Goal: Transaction & Acquisition: Purchase product/service

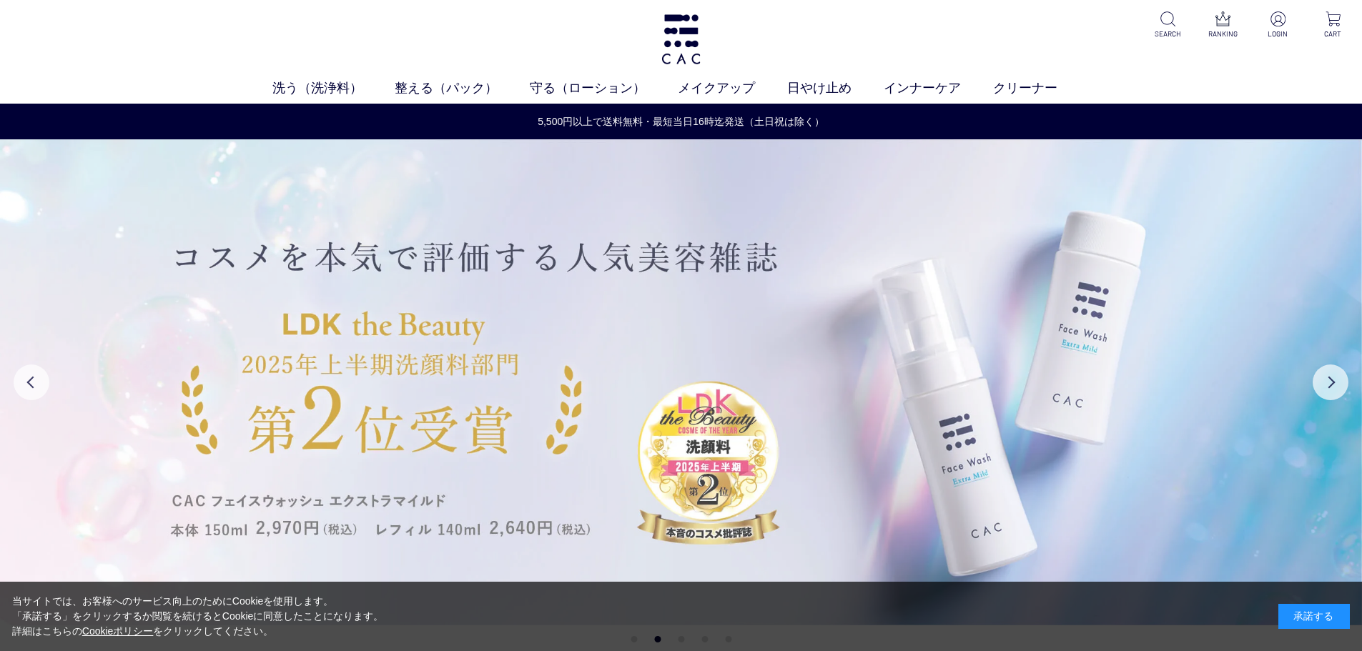
click at [1324, 616] on div "承諾する" at bounding box center [1315, 616] width 72 height 25
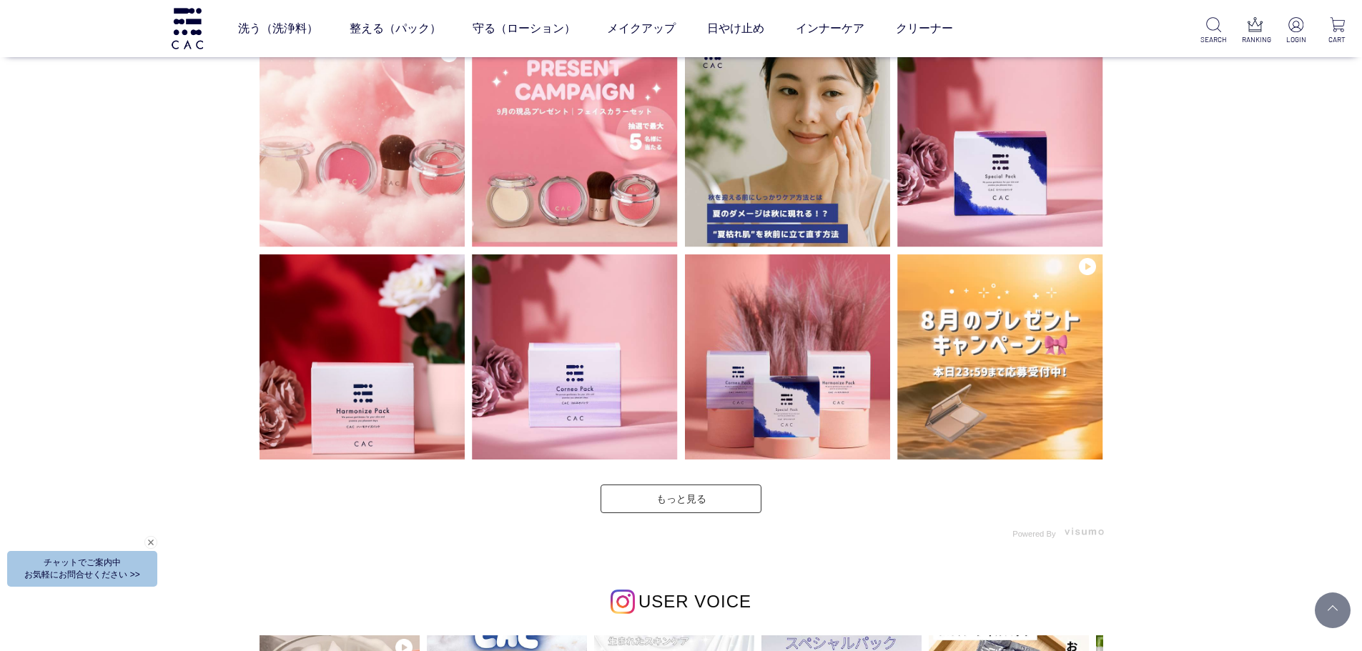
scroll to position [3912, 0]
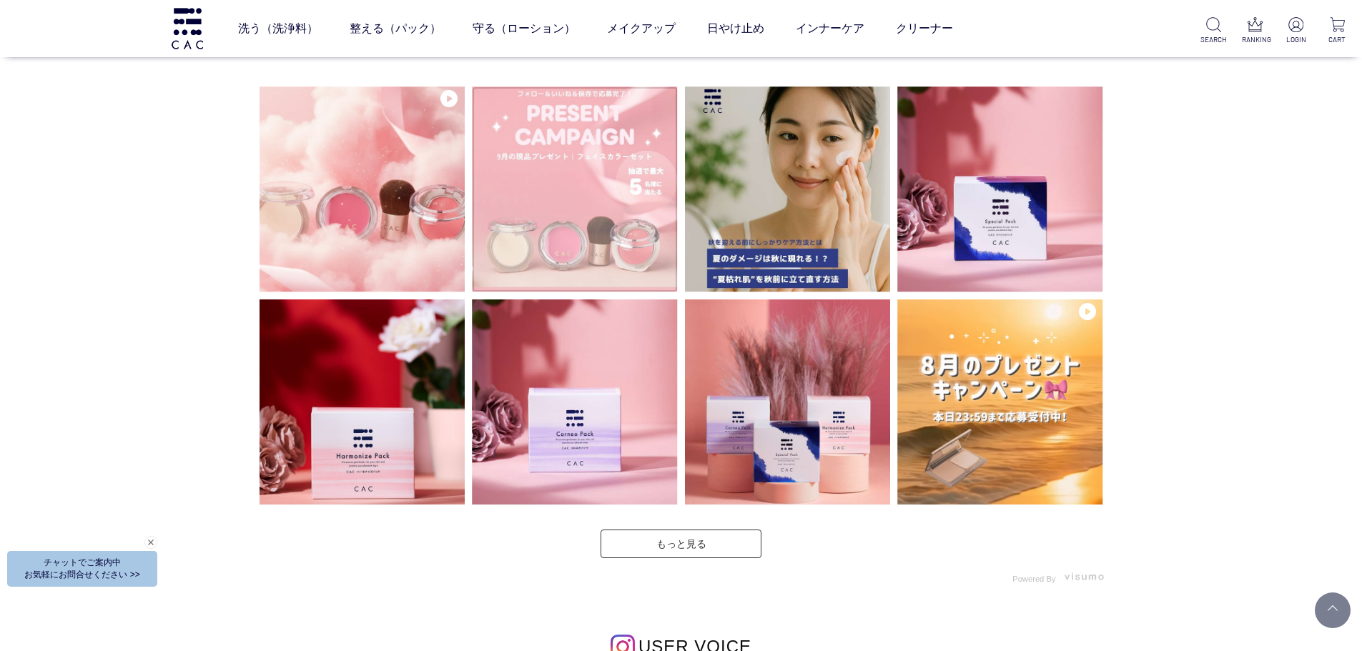
click at [519, 127] on img at bounding box center [575, 190] width 206 height 206
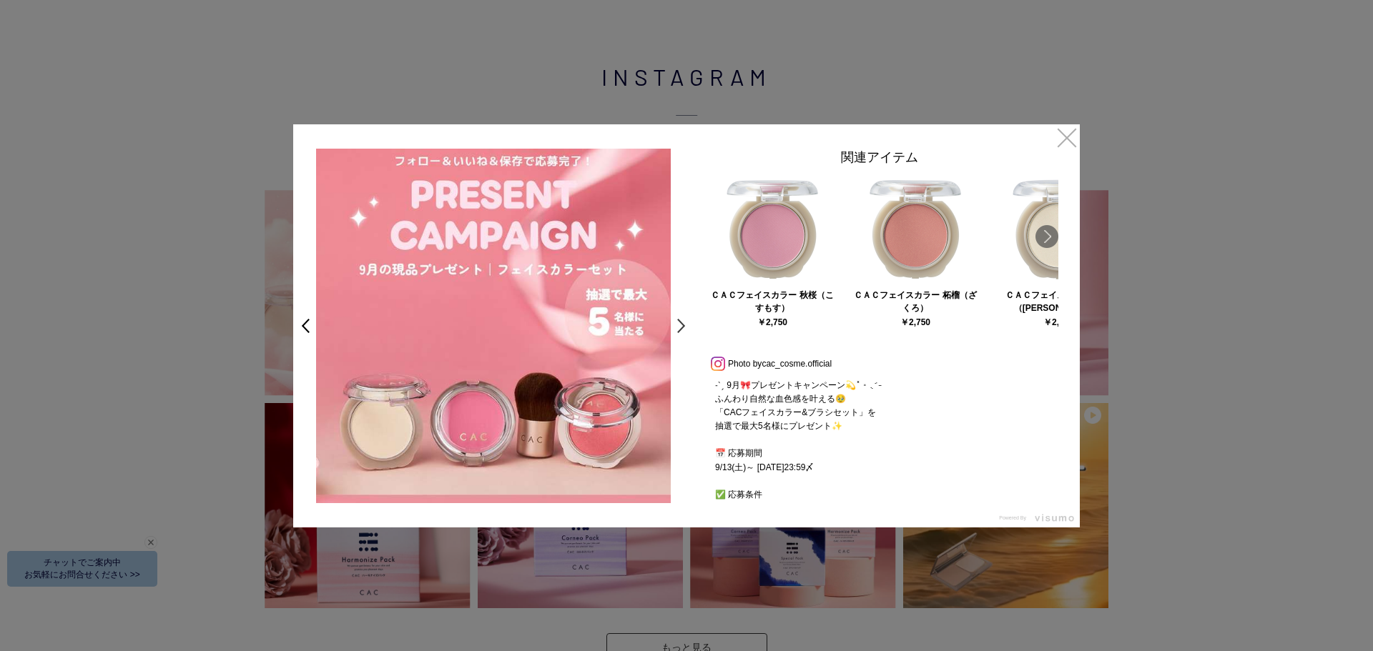
click at [681, 329] on link ">" at bounding box center [685, 326] width 20 height 26
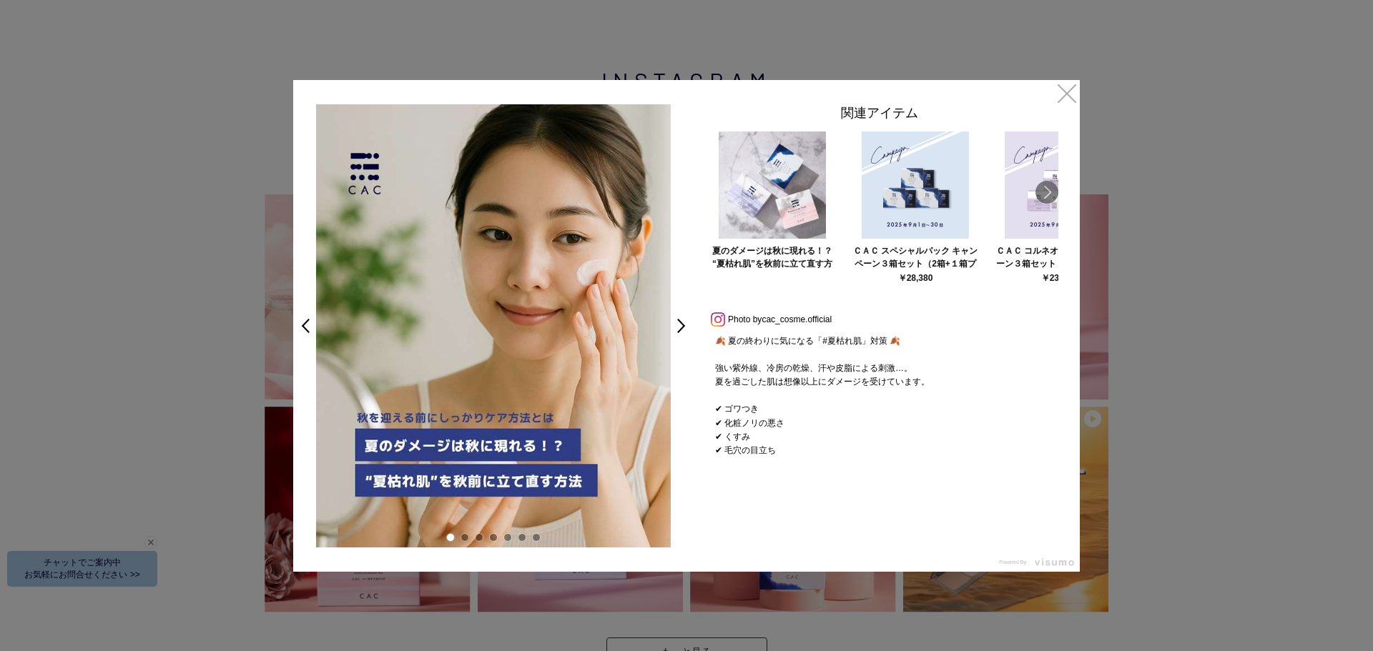
click at [681, 329] on link ">" at bounding box center [685, 326] width 20 height 26
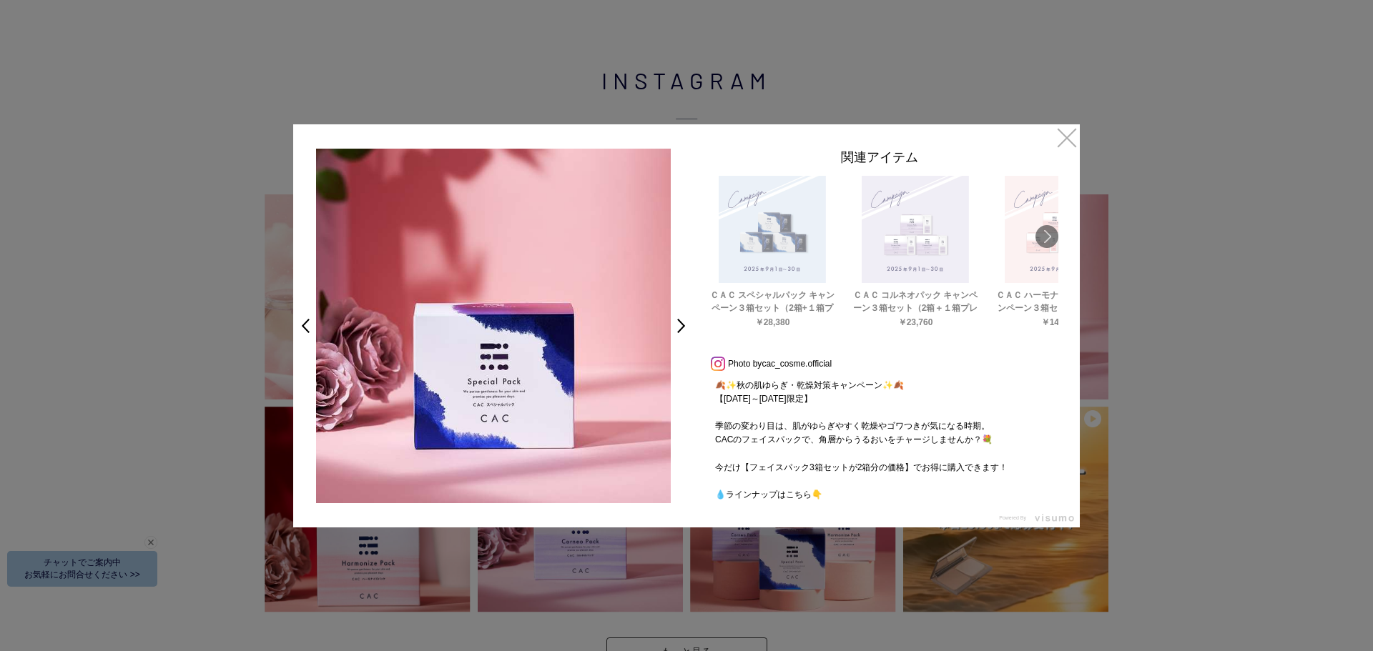
click at [681, 329] on link ">" at bounding box center [685, 326] width 20 height 26
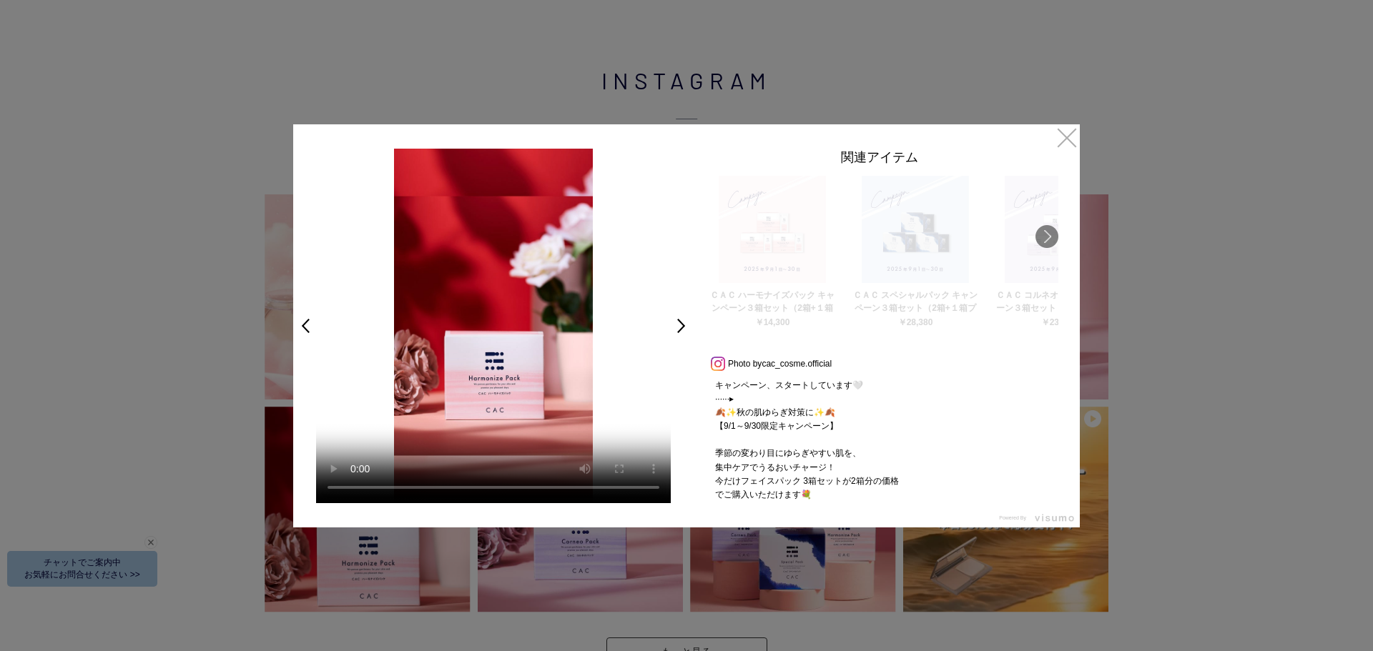
click at [681, 329] on link ">" at bounding box center [685, 326] width 20 height 26
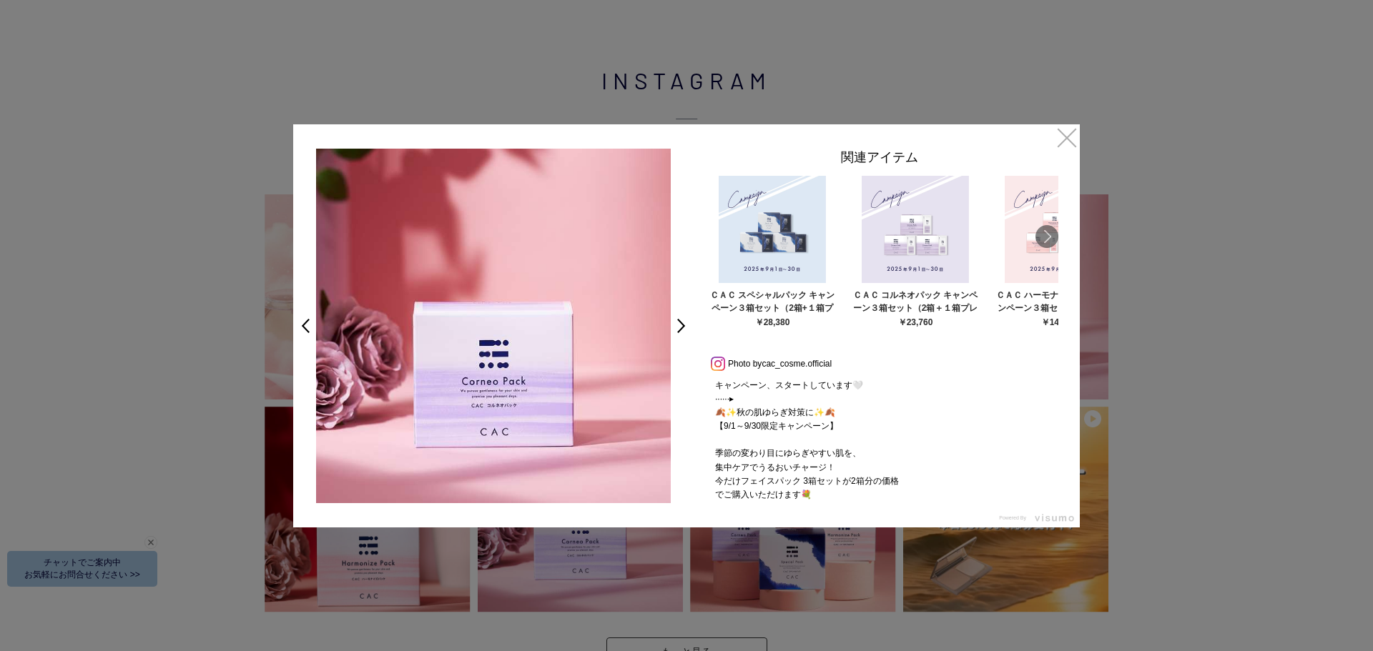
click at [681, 329] on link ">" at bounding box center [685, 326] width 20 height 26
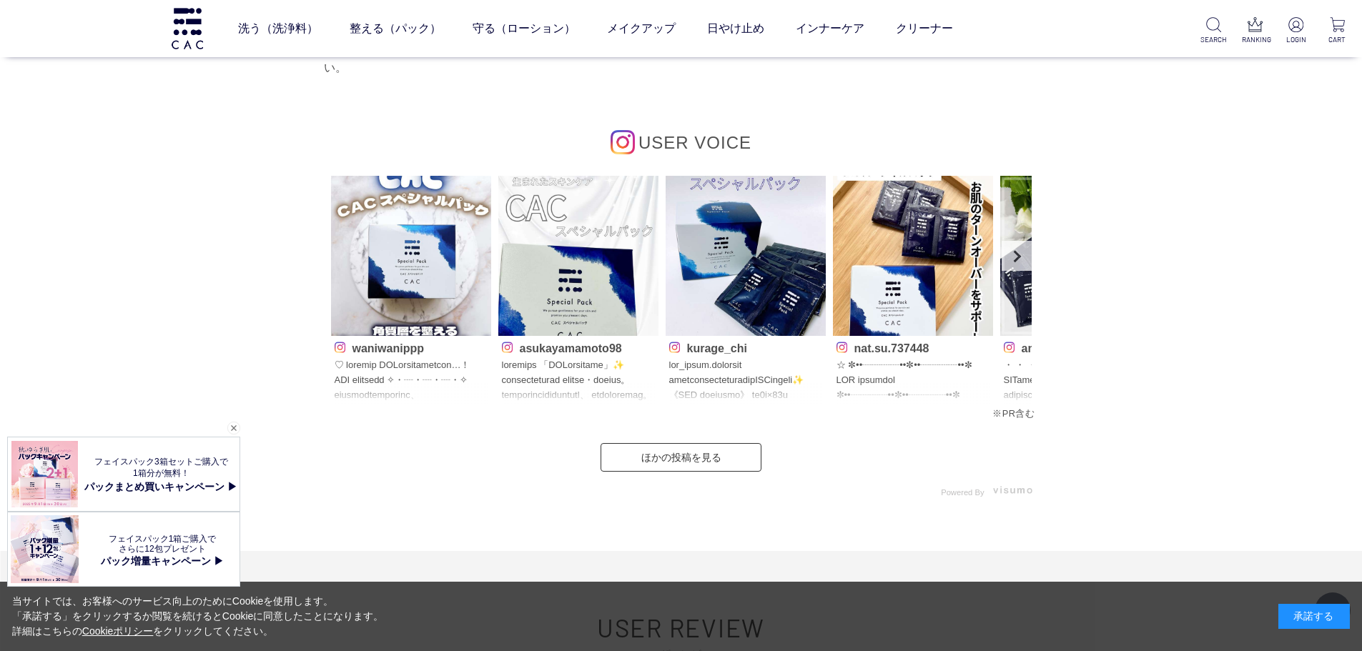
scroll to position [6508, 0]
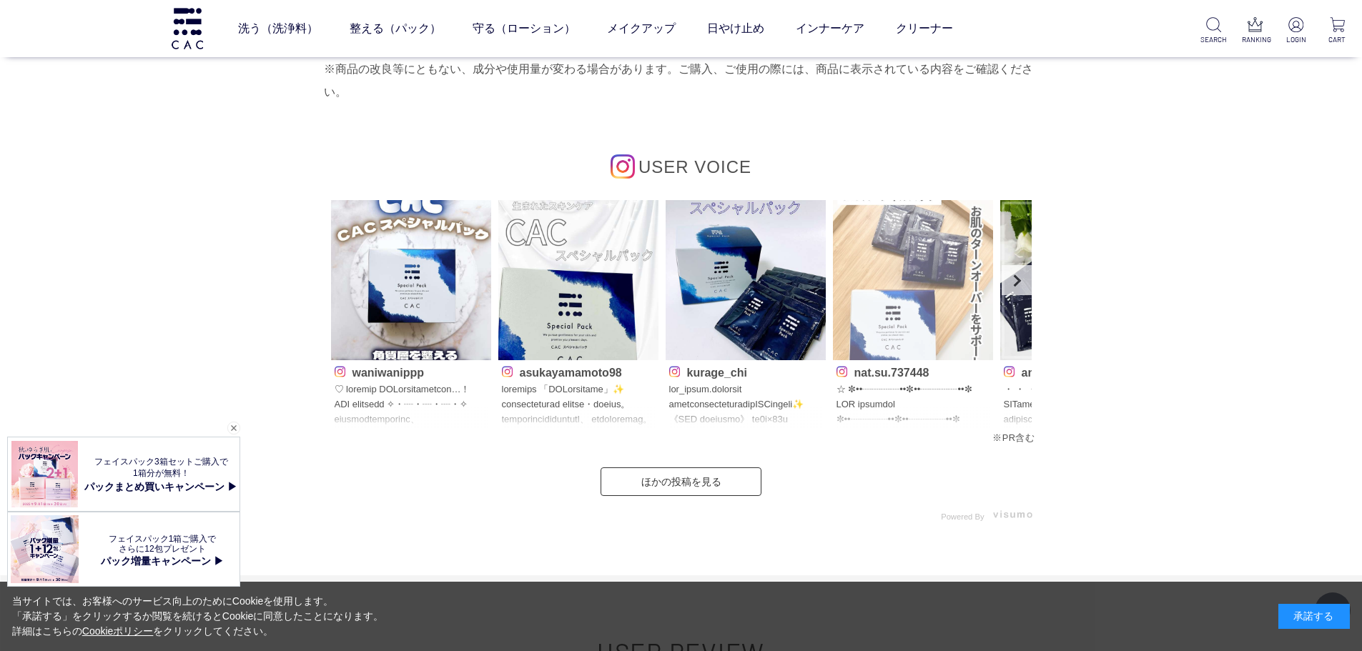
click at [837, 339] on img at bounding box center [913, 280] width 160 height 160
